Goal: Use online tool/utility: Utilize a website feature to perform a specific function

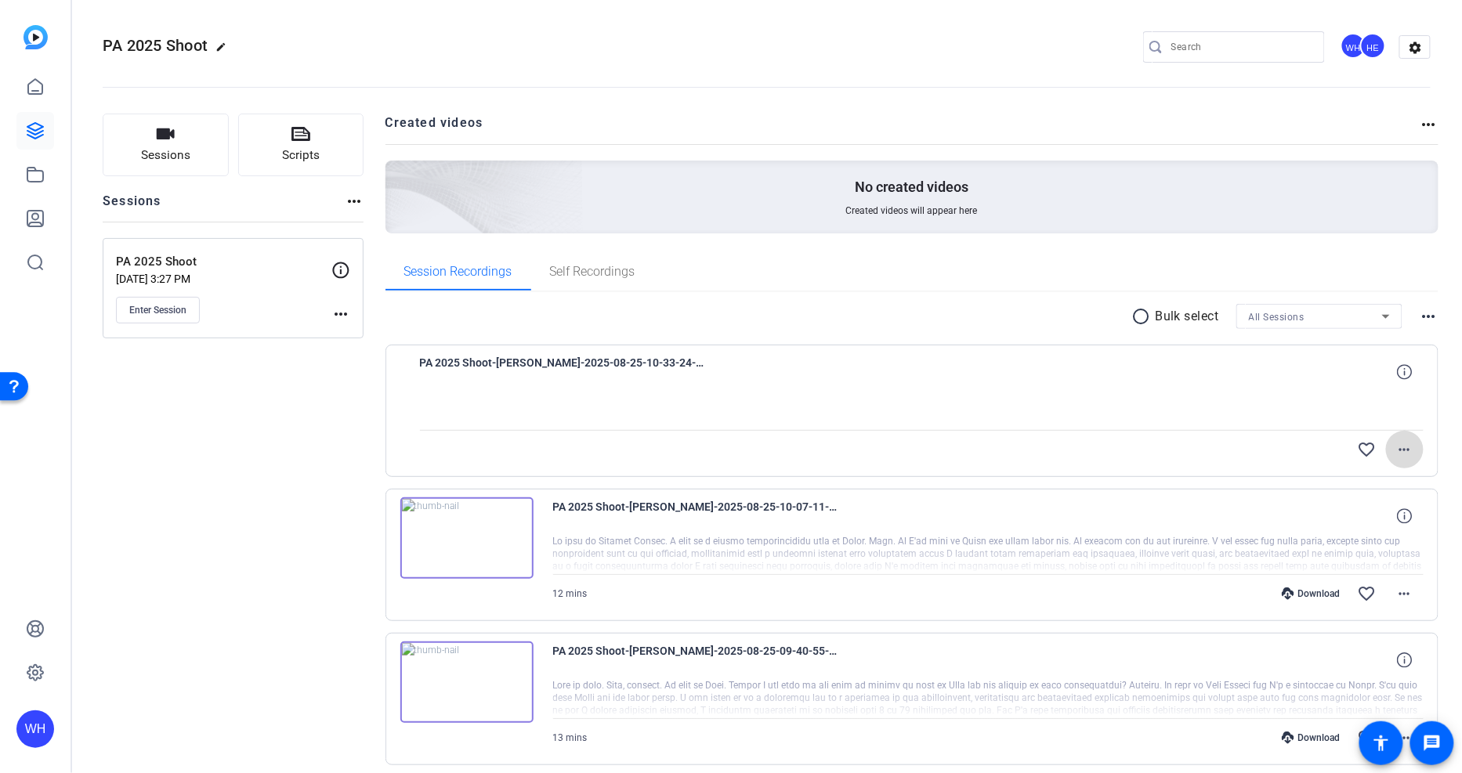
click at [1395, 450] on mat-icon "more_horiz" at bounding box center [1404, 449] width 19 height 19
click at [1398, 450] on div at bounding box center [731, 386] width 1462 height 773
click at [1398, 450] on mat-icon "more_horiz" at bounding box center [1404, 449] width 19 height 19
click at [1398, 450] on div at bounding box center [731, 386] width 1462 height 773
click at [167, 308] on span "Enter Session" at bounding box center [157, 310] width 57 height 13
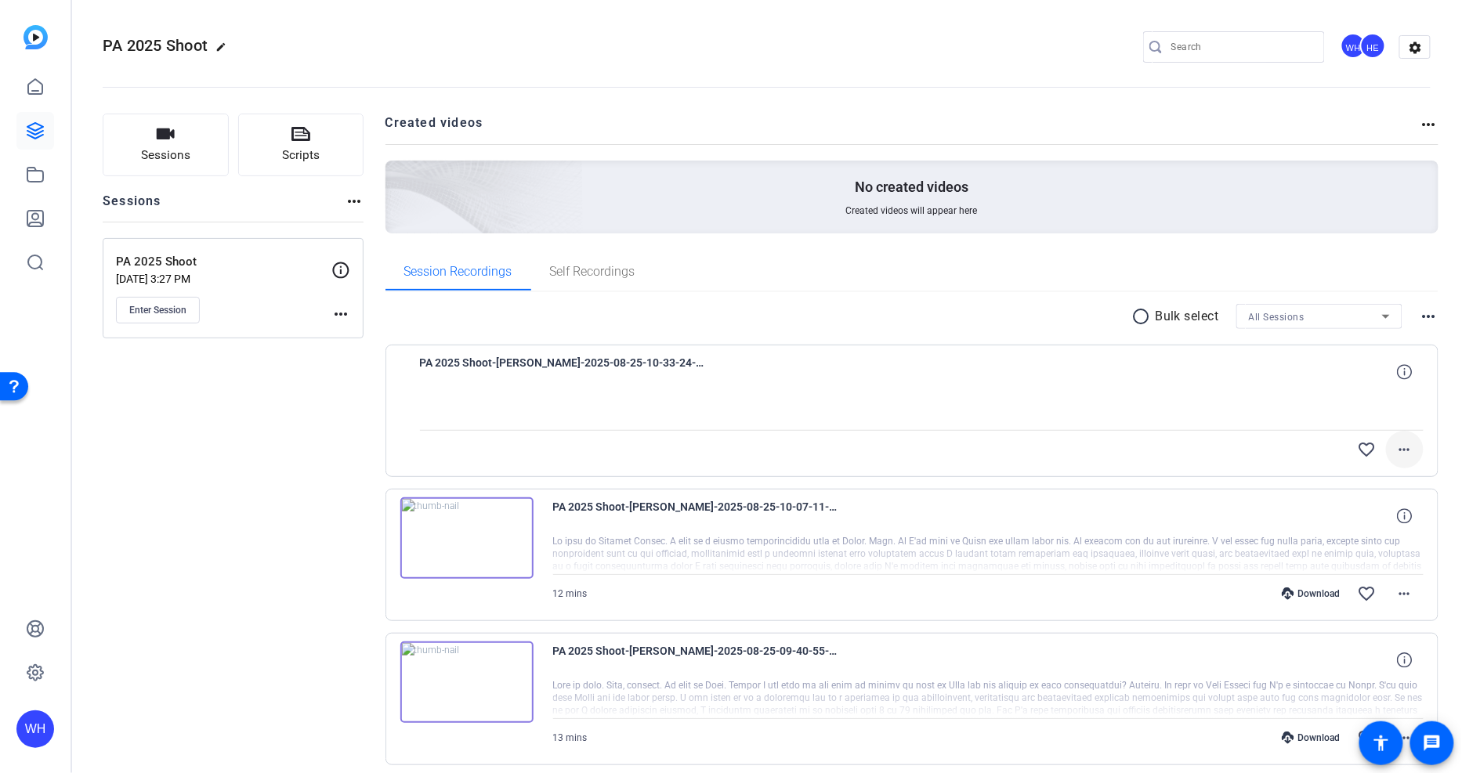
click at [1397, 444] on mat-icon "more_horiz" at bounding box center [1404, 449] width 19 height 19
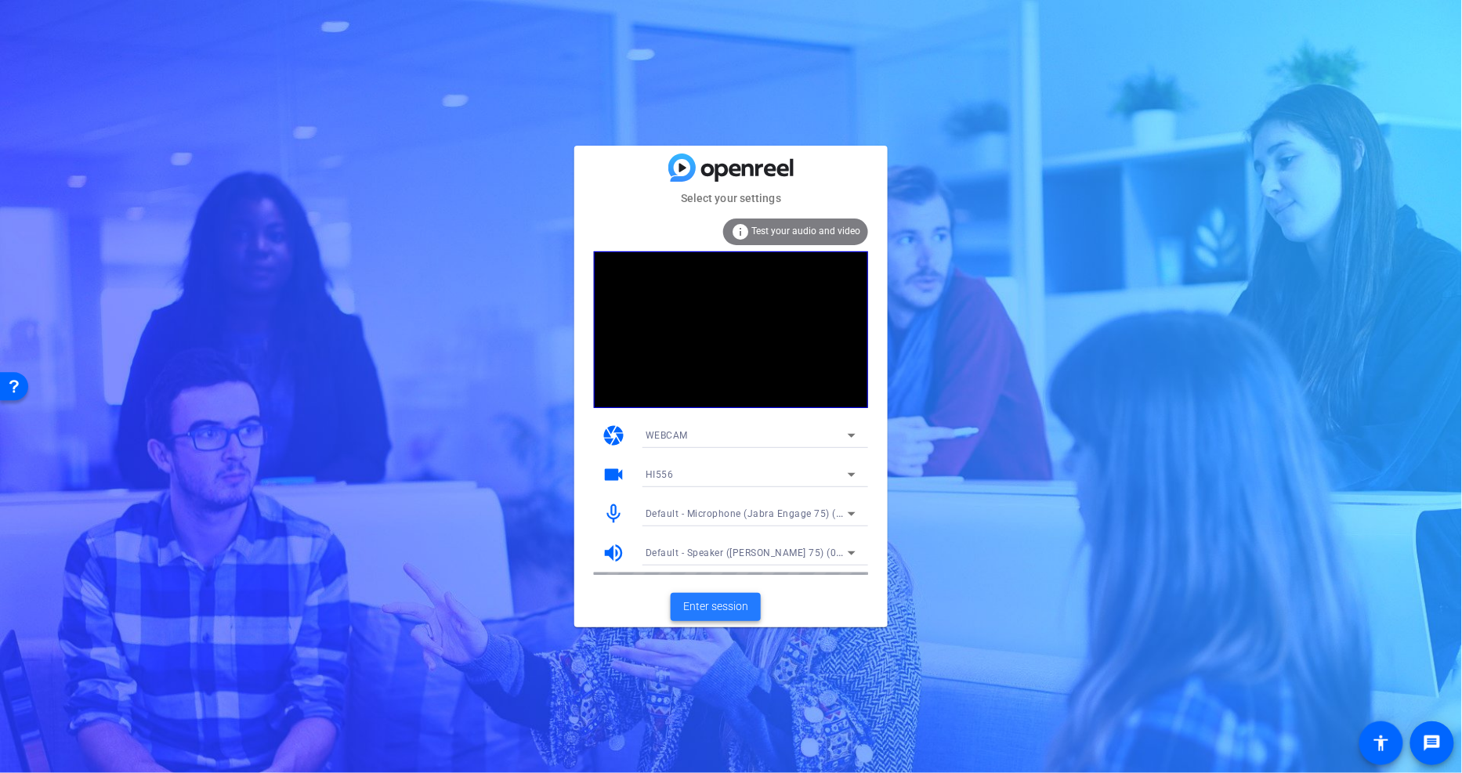
click at [710, 606] on span "Enter session" at bounding box center [715, 607] width 65 height 16
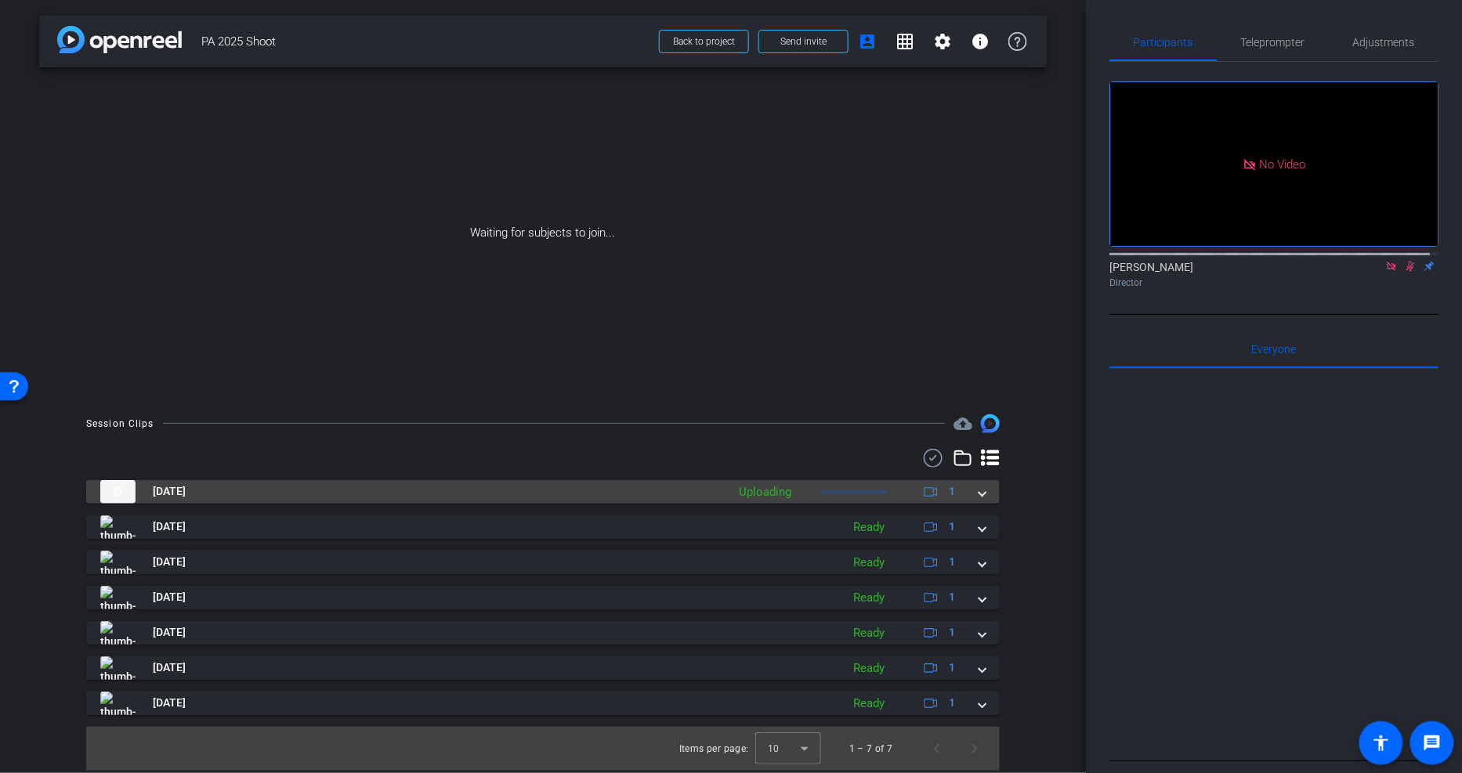
click at [977, 490] on div "[DATE] Uploading 1" at bounding box center [539, 492] width 879 height 24
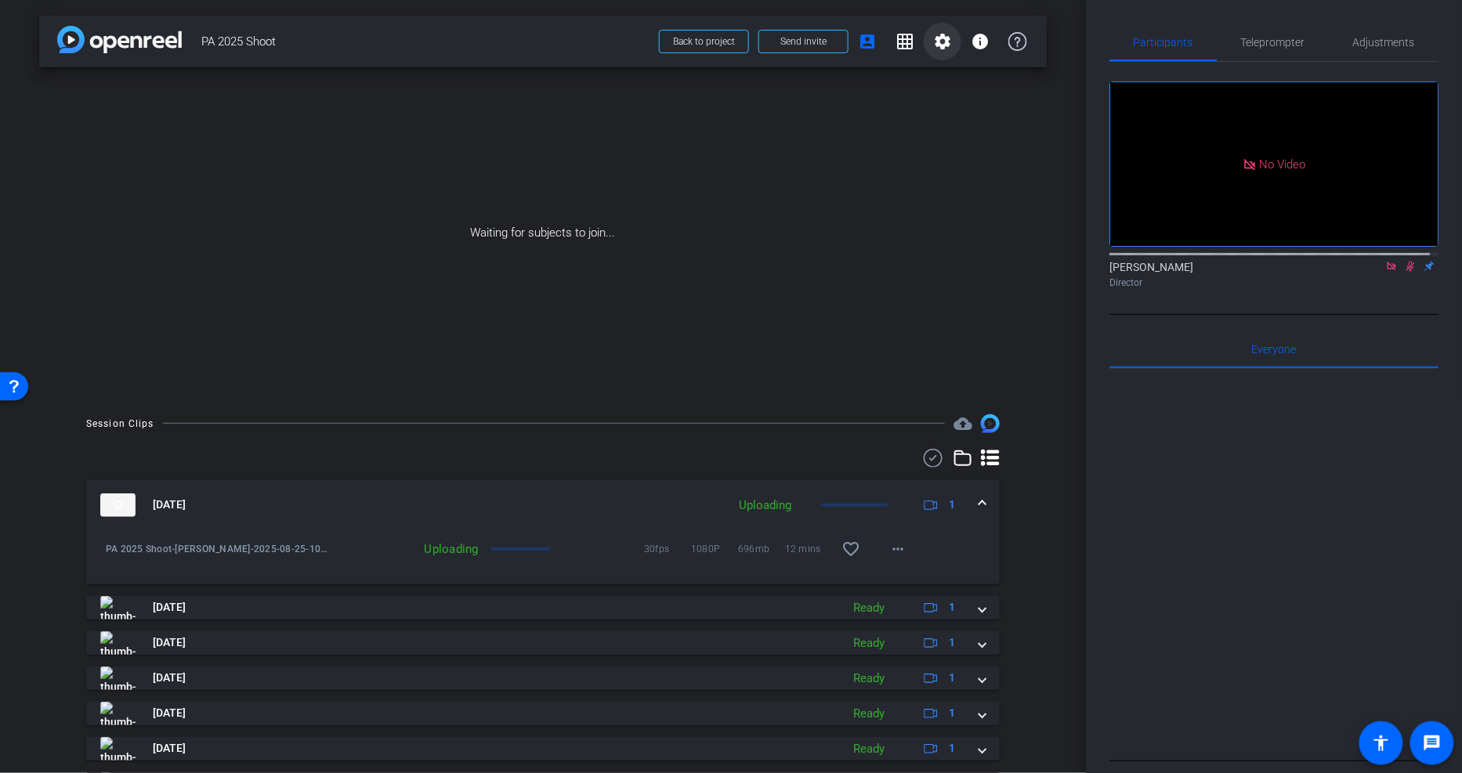
click at [942, 44] on mat-icon "settings" at bounding box center [942, 41] width 19 height 19
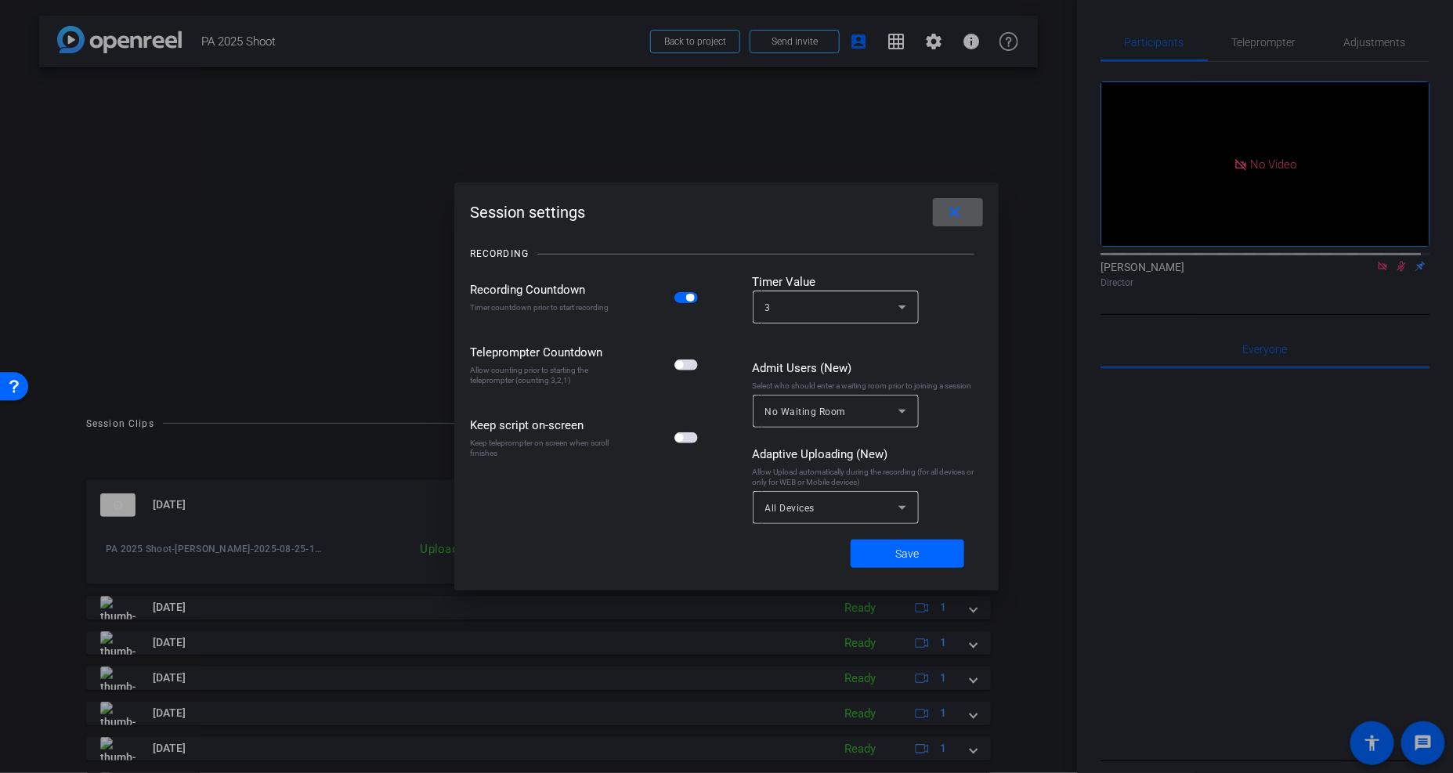
click at [965, 212] on span at bounding box center [958, 213] width 50 height 38
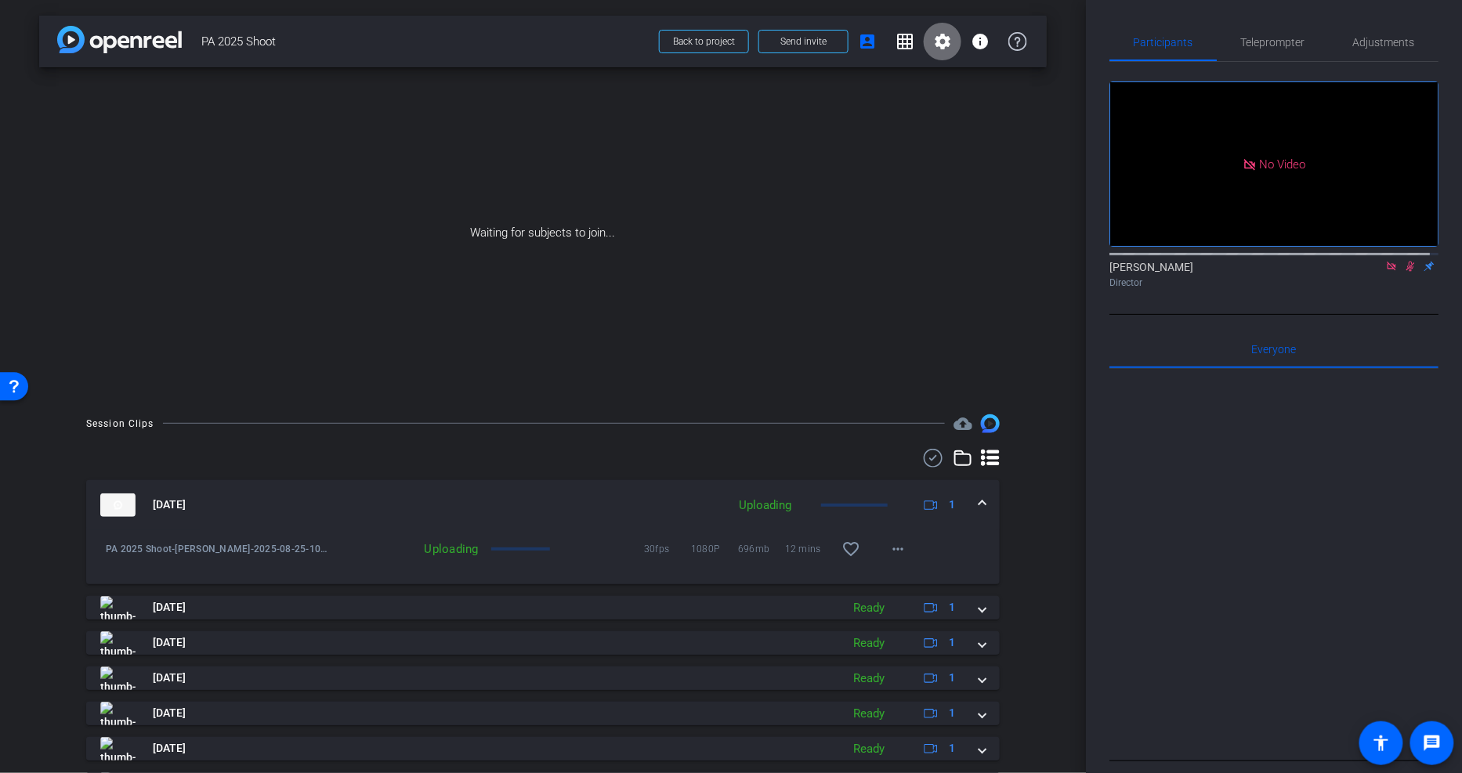
click at [933, 36] on mat-icon "settings" at bounding box center [942, 41] width 19 height 19
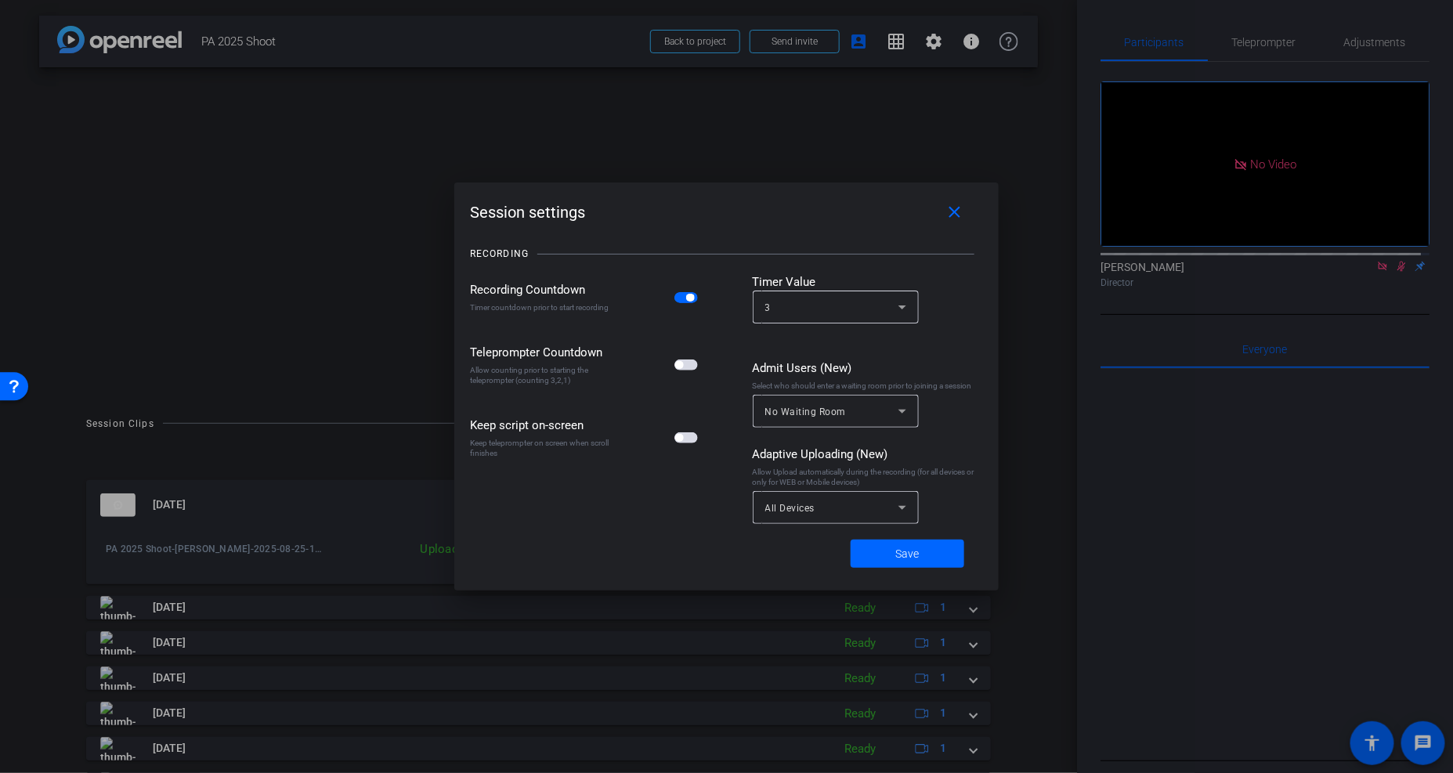
drag, startPoint x: 950, startPoint y: 212, endPoint x: 623, endPoint y: 105, distance: 343.6
click at [950, 212] on mat-icon "close" at bounding box center [956, 213] width 20 height 20
